Goal: Transaction & Acquisition: Purchase product/service

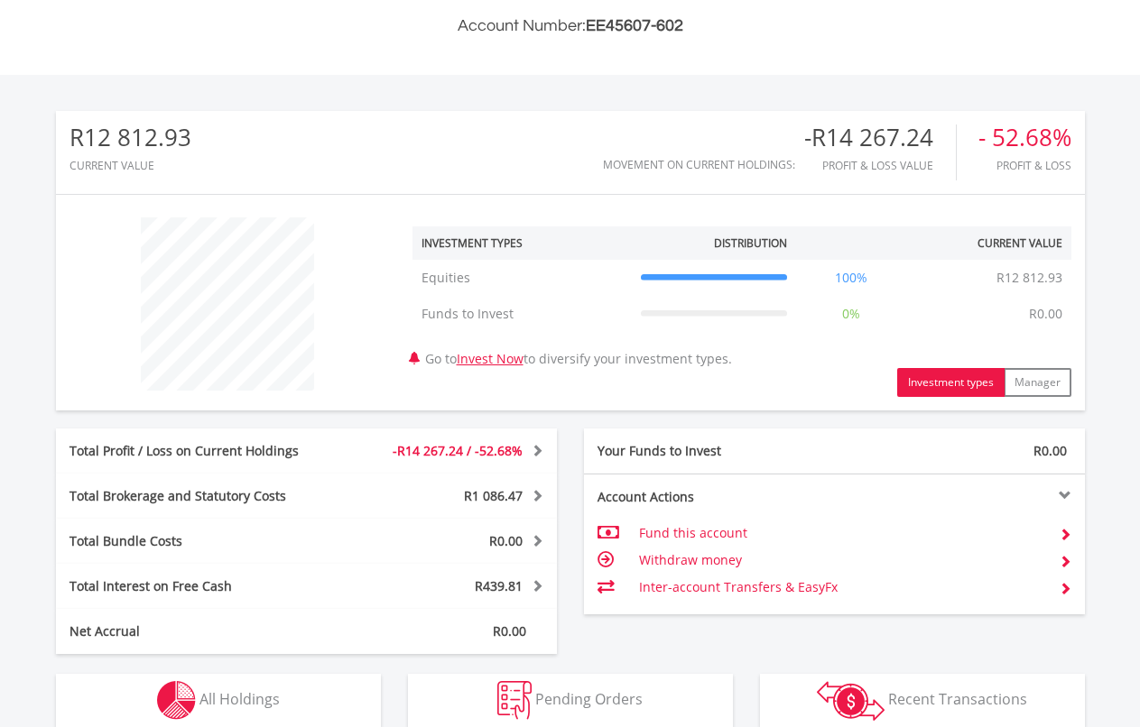
scroll to position [605, 0]
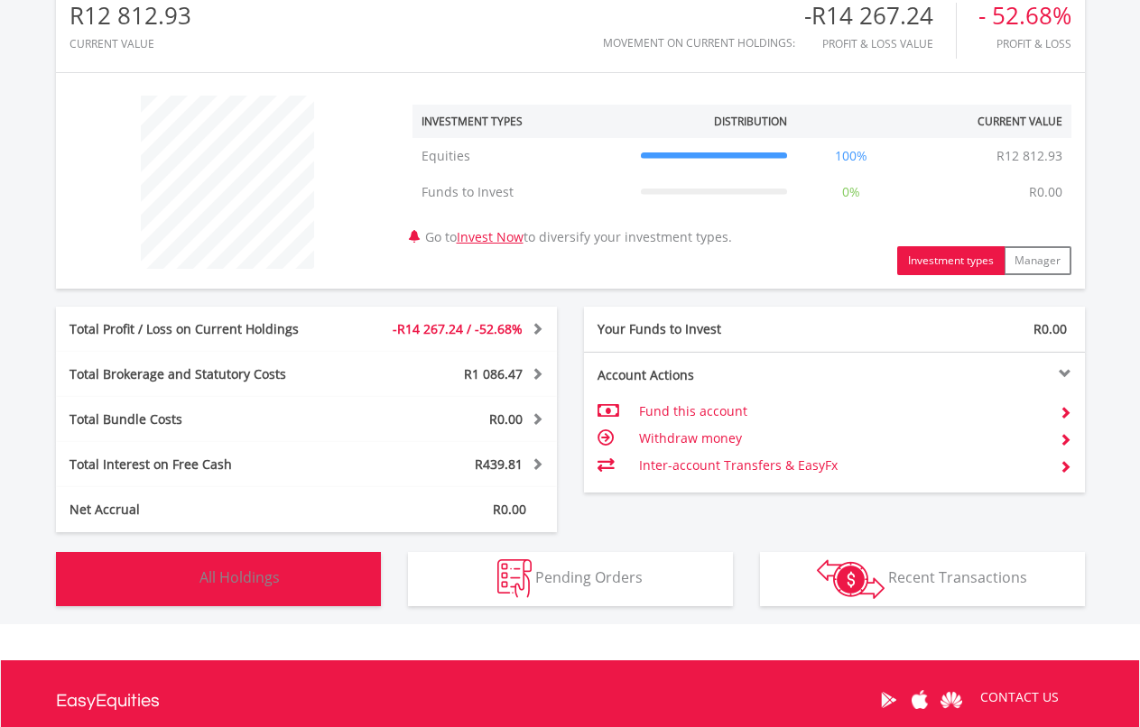
click at [281, 575] on button "Holdings All Holdings" at bounding box center [218, 579] width 325 height 54
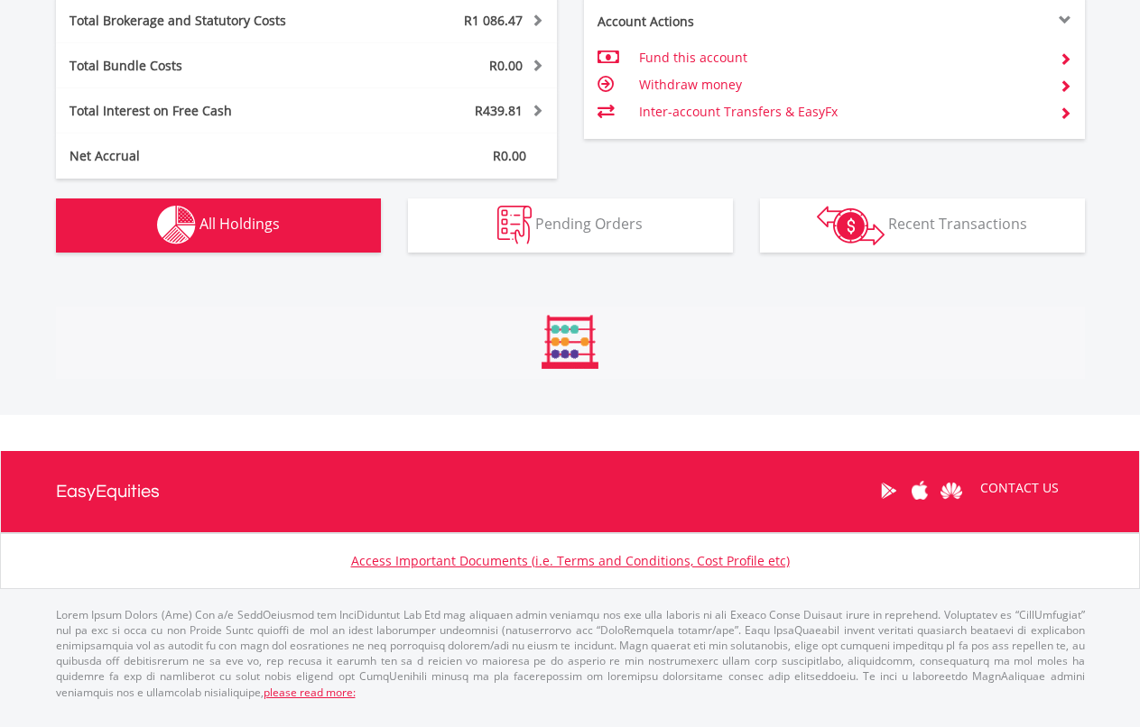
scroll to position [1265, 0]
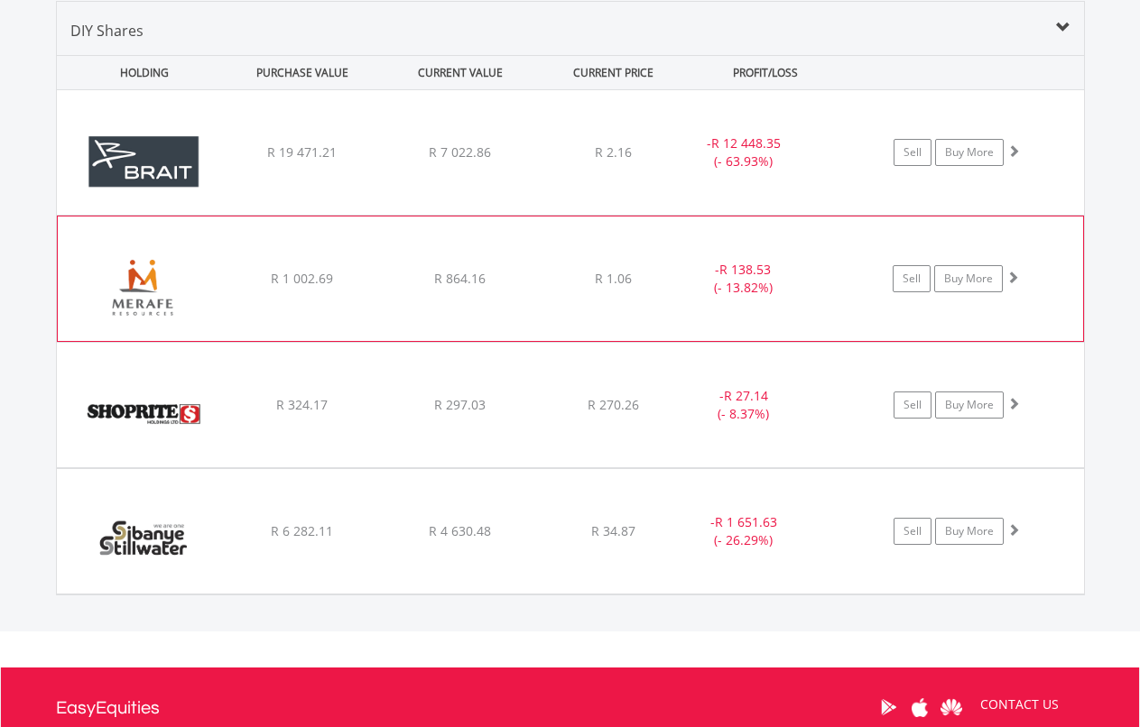
click at [643, 161] on div "R 1.06" at bounding box center [612, 152] width 143 height 18
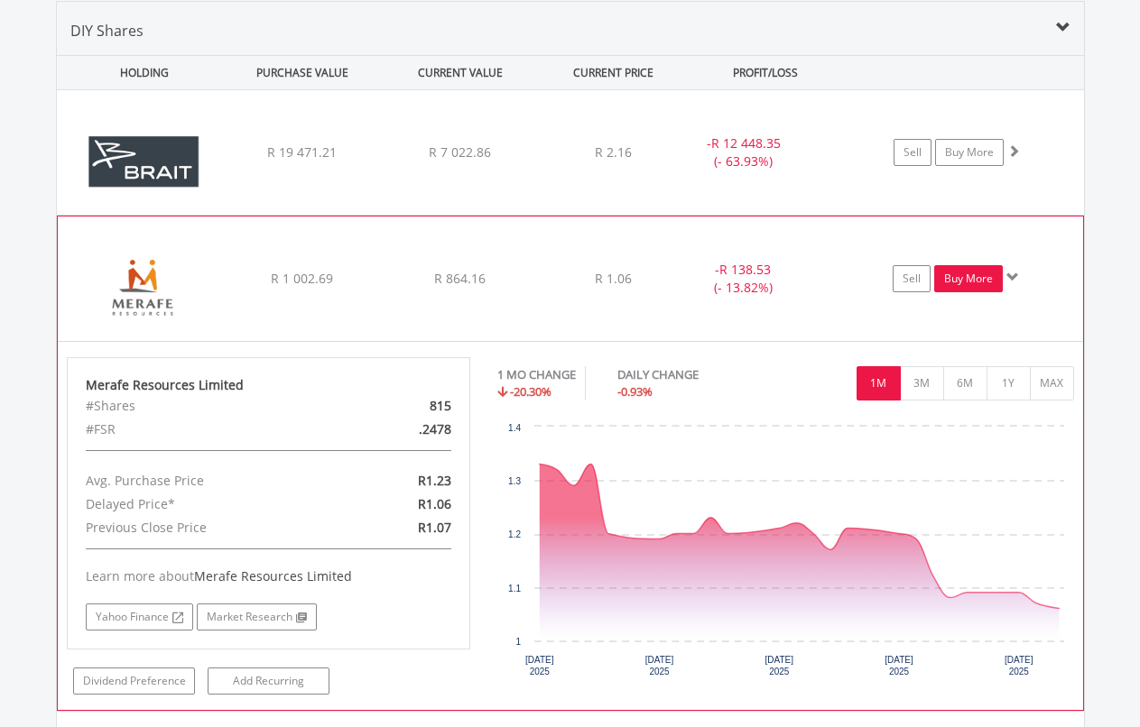
click at [937, 285] on link "Buy More" at bounding box center [968, 278] width 69 height 27
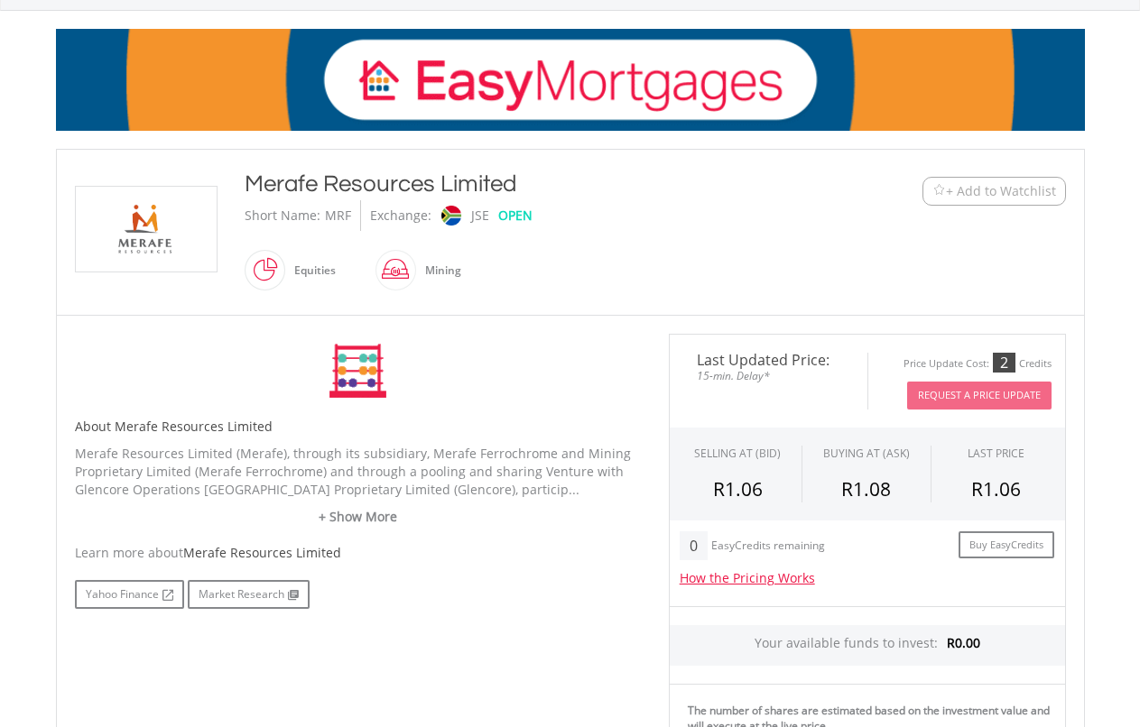
scroll to position [495, 0]
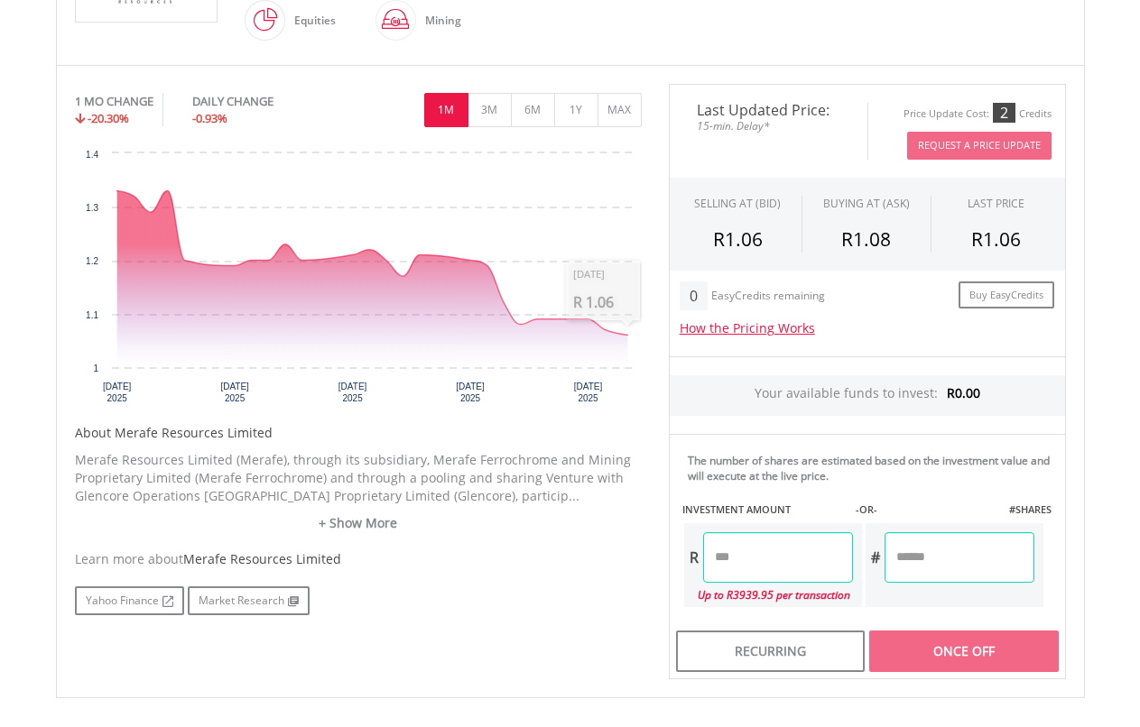
click at [773, 553] on input "number" at bounding box center [778, 557] width 150 height 51
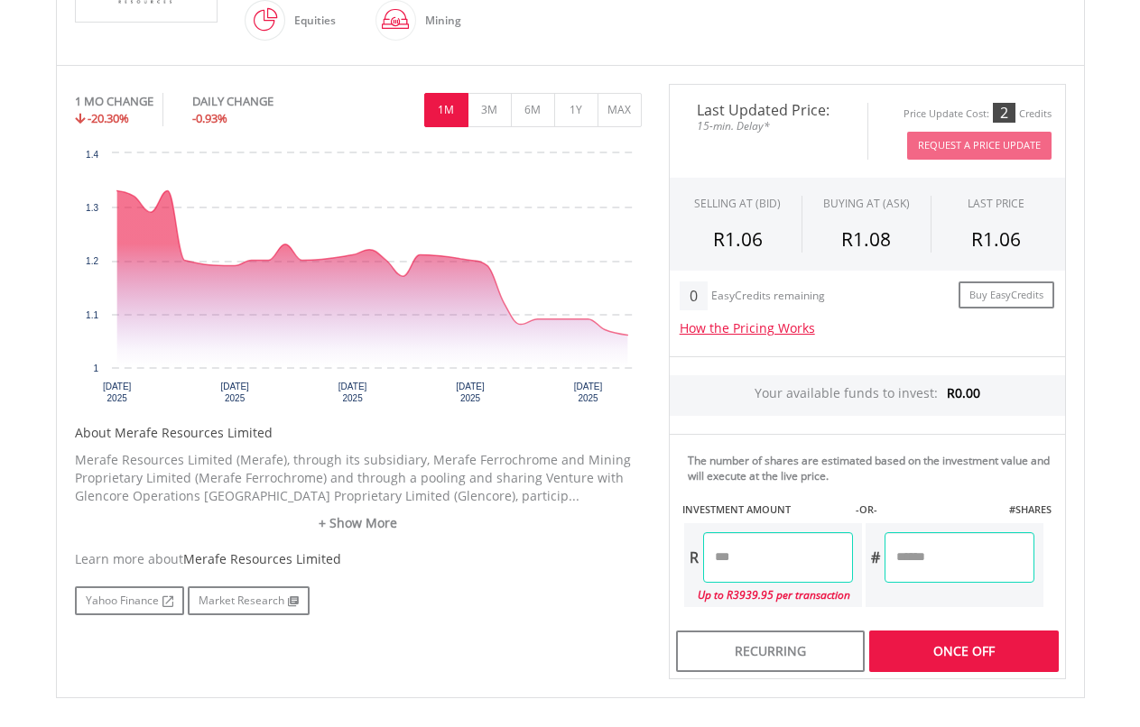
click at [954, 544] on input "number" at bounding box center [959, 557] width 150 height 51
type input "*******"
type input "********"
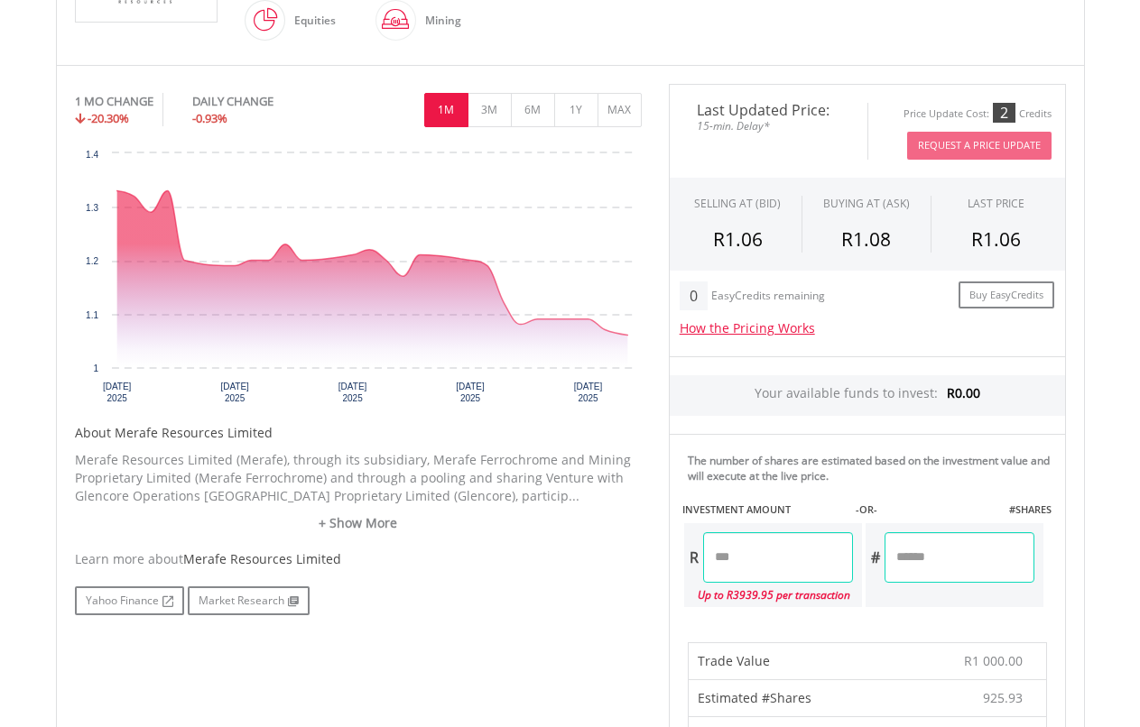
click at [878, 522] on div "# ********" at bounding box center [953, 565] width 181 height 88
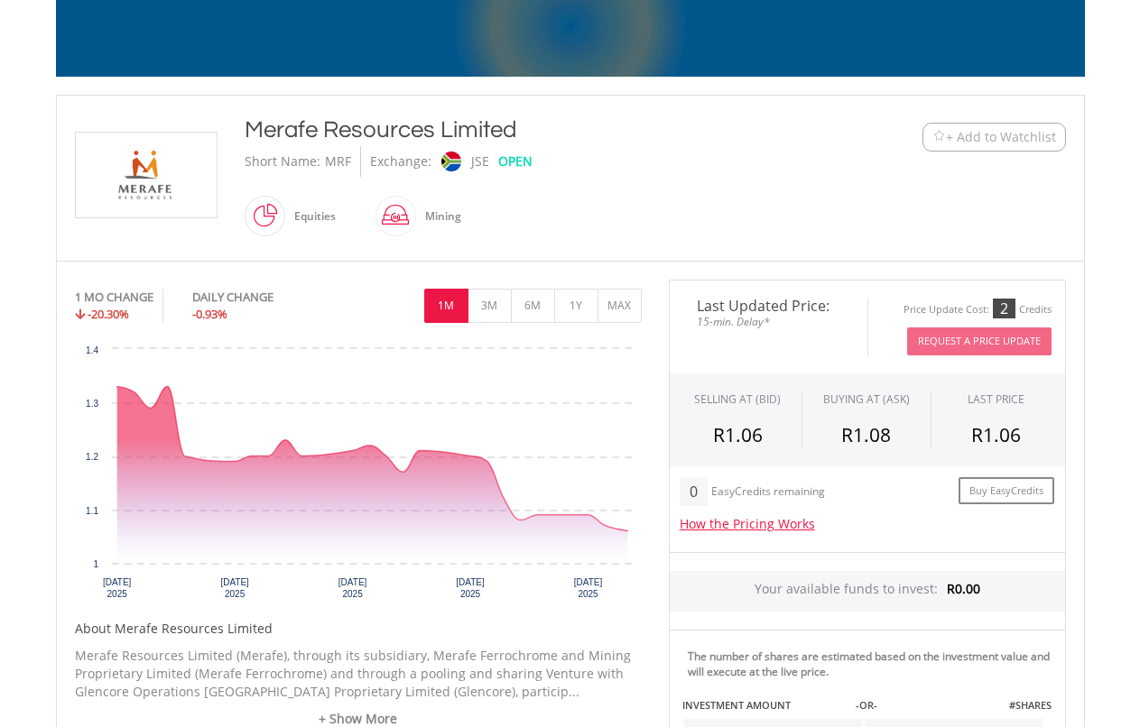
scroll to position [0, 0]
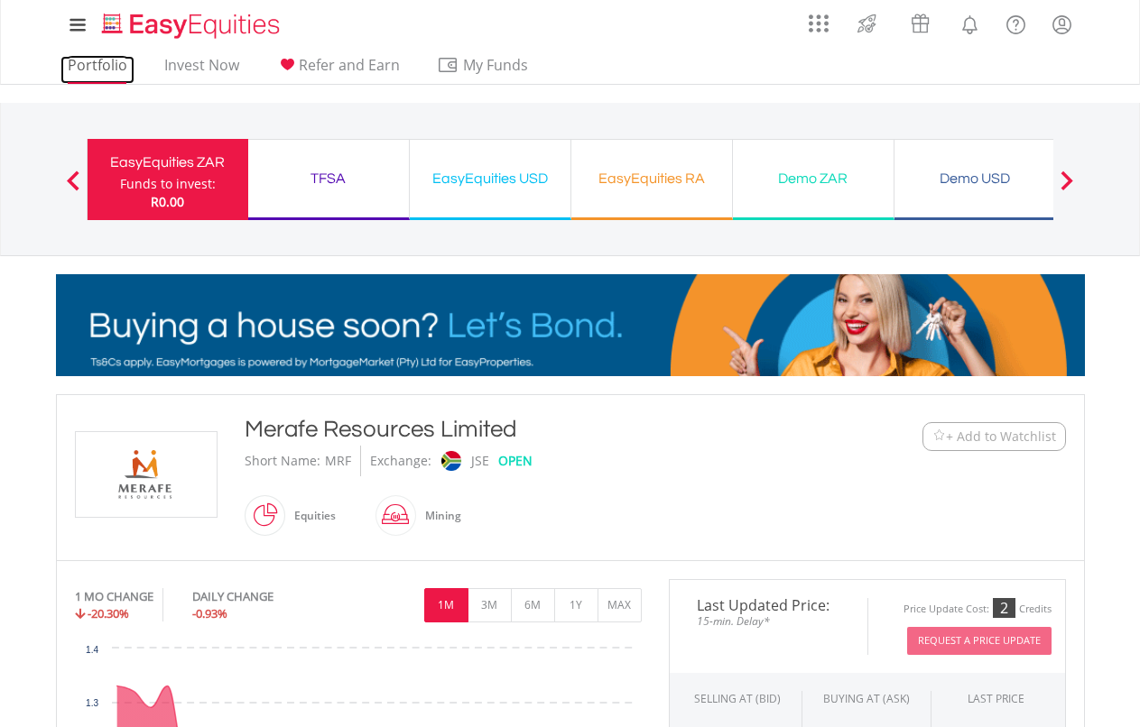
click at [124, 69] on link "Portfolio" at bounding box center [97, 70] width 74 height 28
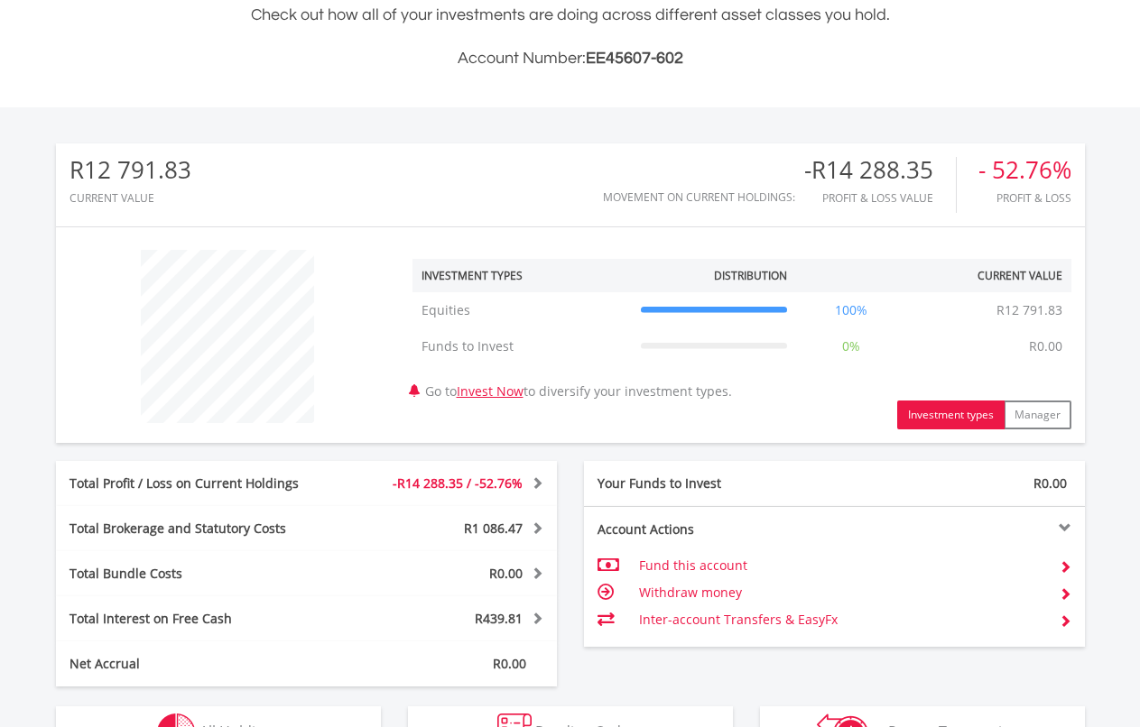
scroll to position [799, 0]
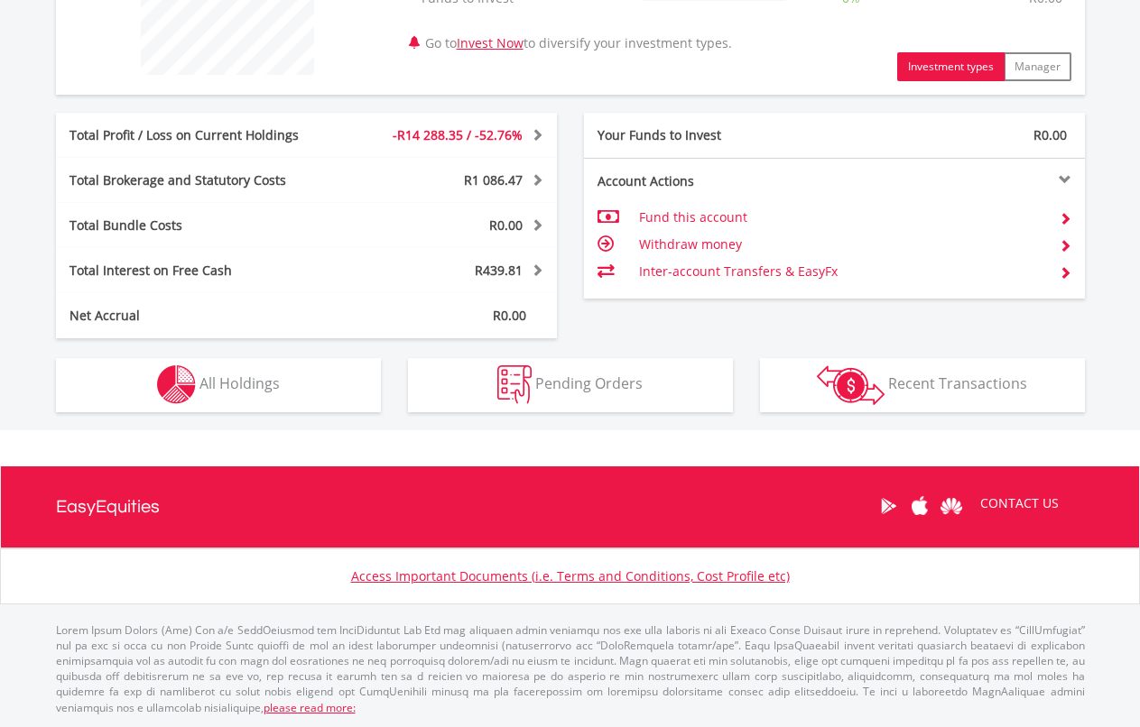
click at [254, 412] on div "R12 791.83 CURRENT VALUE Movement on Current Holdings: -R14 288.35 Profit & Los…" at bounding box center [570, 94] width 1209 height 671
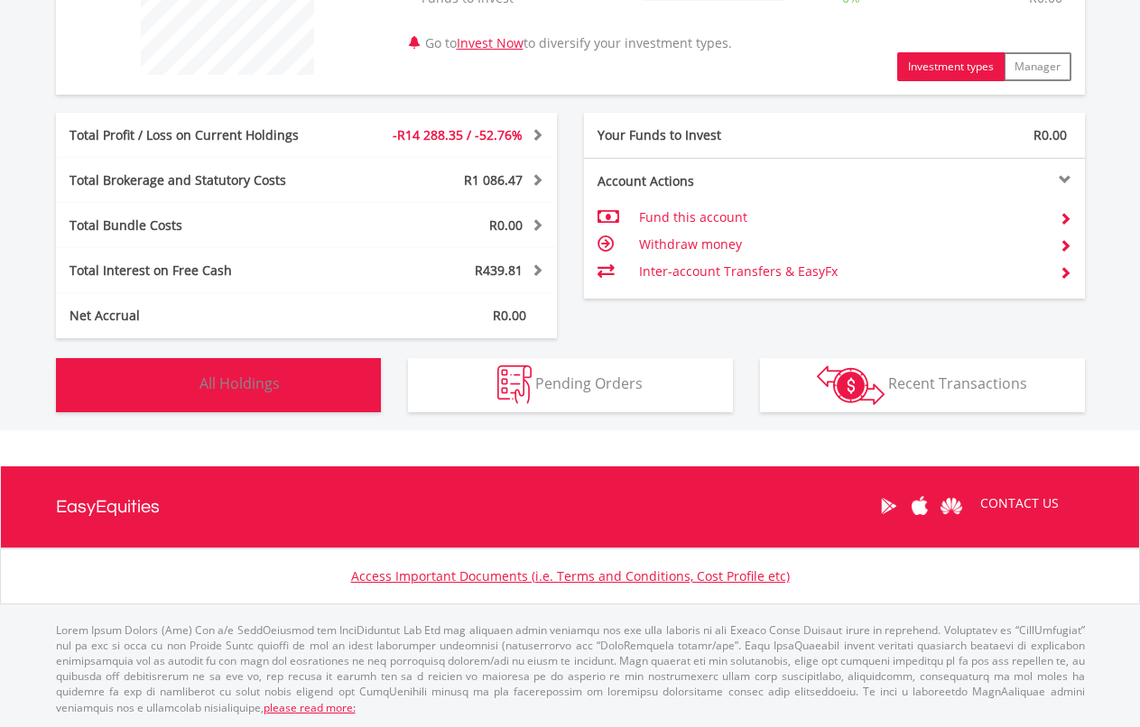
click at [262, 398] on button "Holdings All Holdings" at bounding box center [218, 385] width 325 height 54
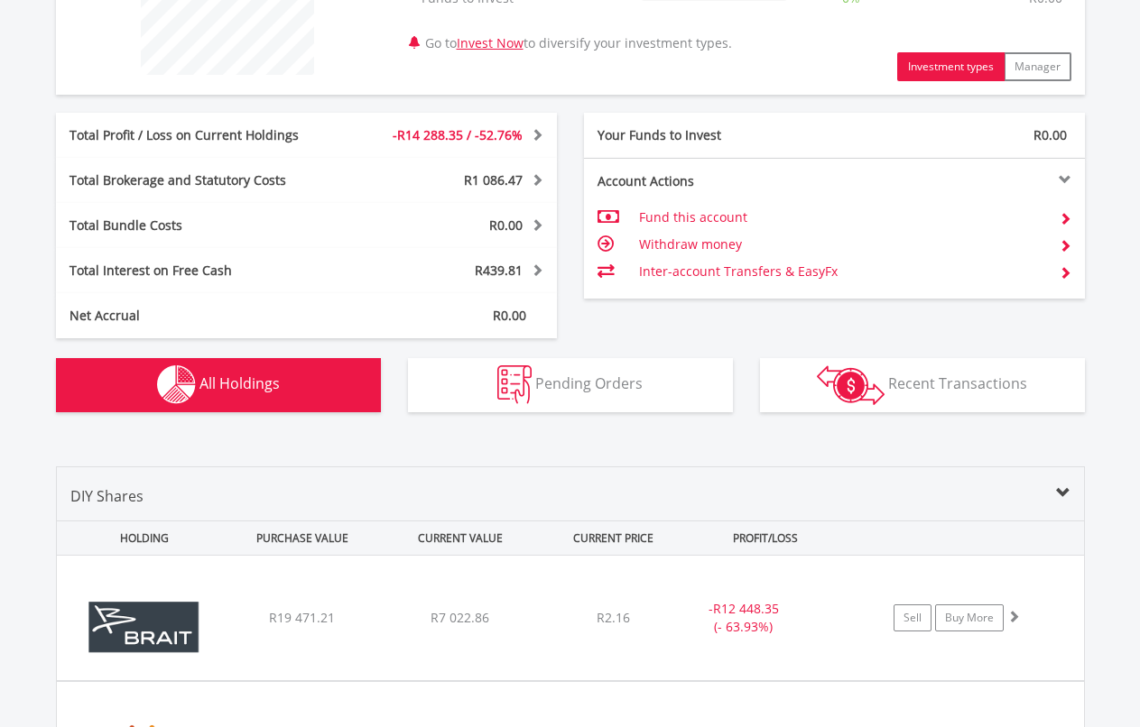
scroll to position [1265, 0]
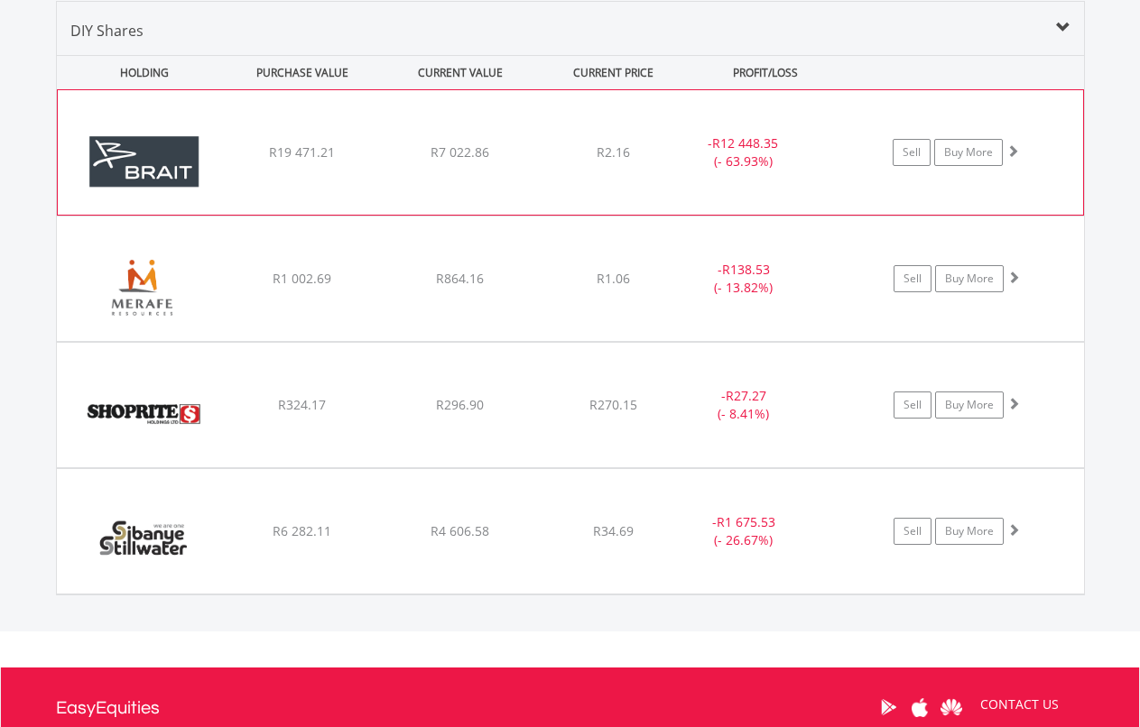
click at [552, 162] on div "﻿ Brait SE R19 471.21 R7 022.86 R2.16 - R12 448.35 (- 63.93%) Sell Buy More" at bounding box center [570, 152] width 1025 height 125
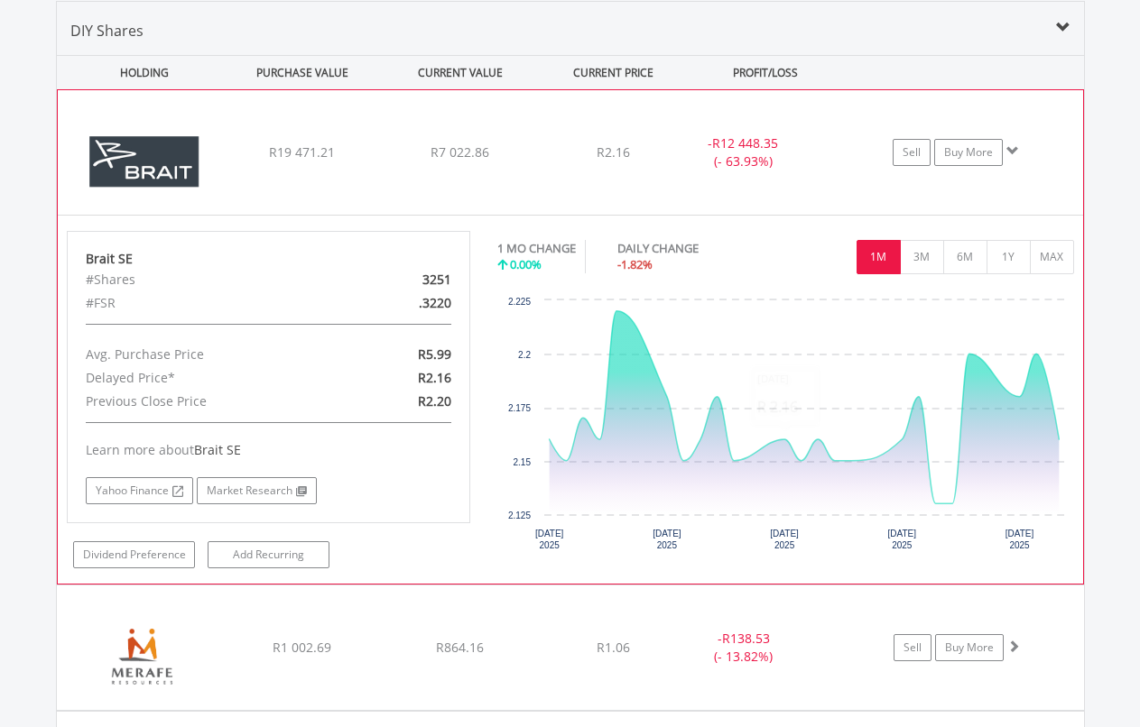
click at [662, 166] on div "﻿ Brait SE R19 471.21 R7 022.86 R2.16 - R12 448.35 (- 63.93%) Sell Buy More" at bounding box center [570, 152] width 1025 height 125
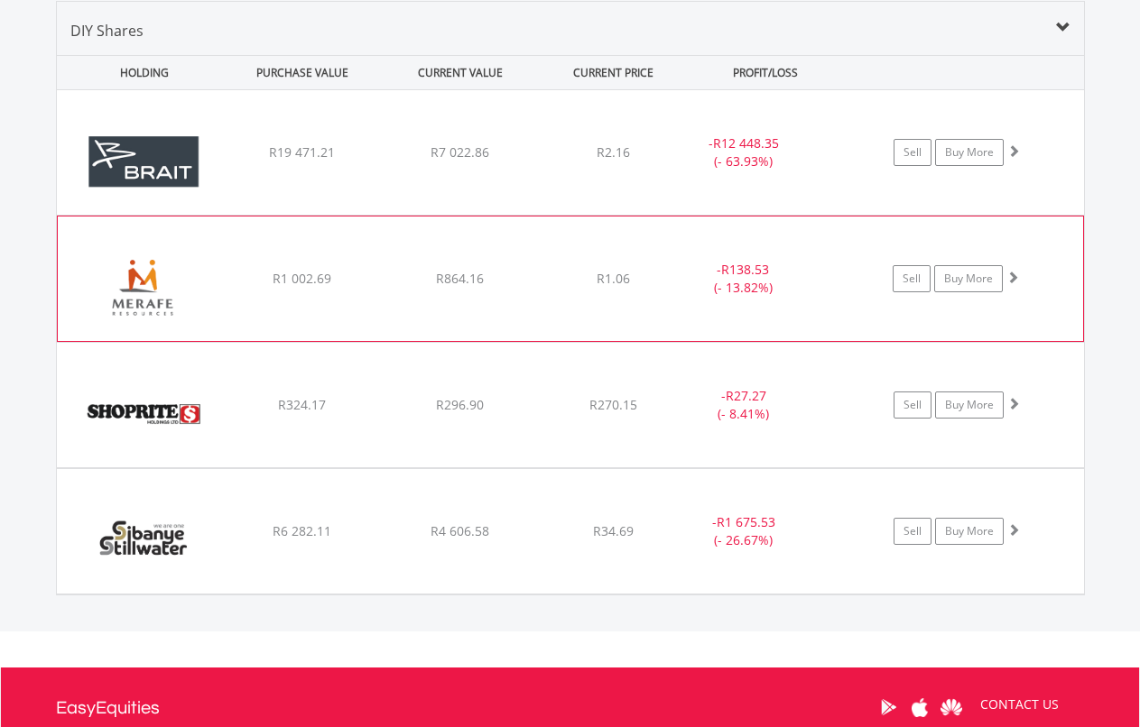
click at [574, 215] on div "﻿ Merafe Resources Limited R1 002.69 R864.16 R1.06 - R138.53 (- 13.82%) Sell Bu…" at bounding box center [570, 152] width 1027 height 125
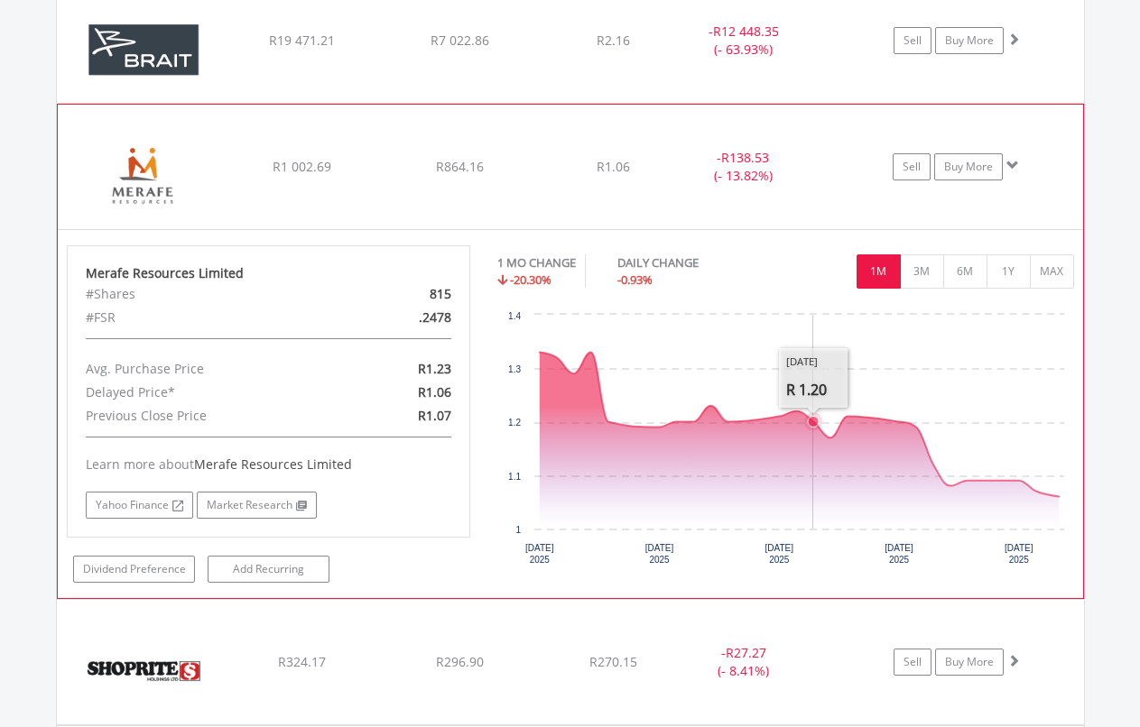
scroll to position [1378, 0]
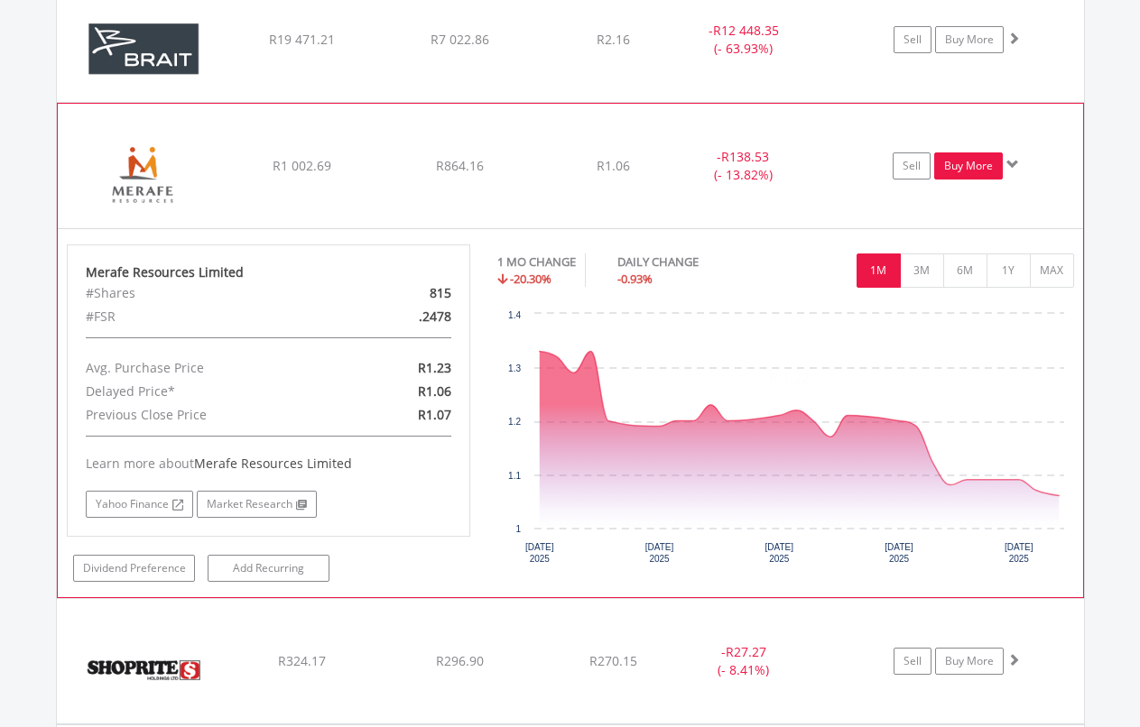
click at [956, 169] on link "Buy More" at bounding box center [968, 165] width 69 height 27
